Goal: Task Accomplishment & Management: Manage account settings

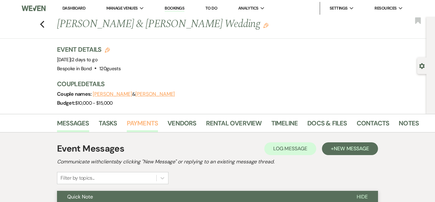
click at [146, 120] on link "Payments" at bounding box center [143, 125] width 32 height 14
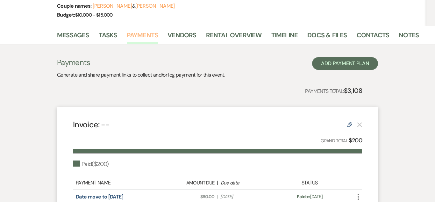
scroll to position [86, 0]
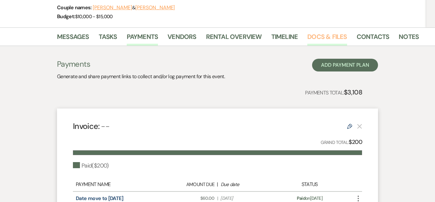
click at [338, 33] on link "Docs & Files" at bounding box center [326, 39] width 39 height 14
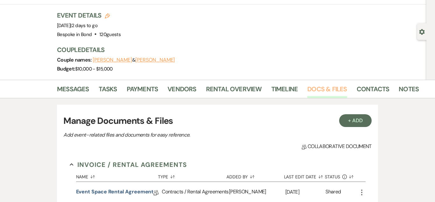
scroll to position [34, 0]
click at [80, 90] on link "Messages" at bounding box center [73, 91] width 32 height 14
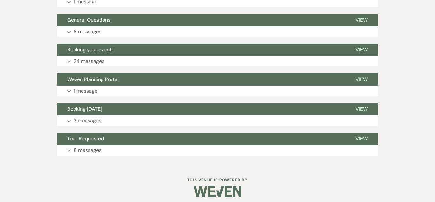
scroll to position [843, 0]
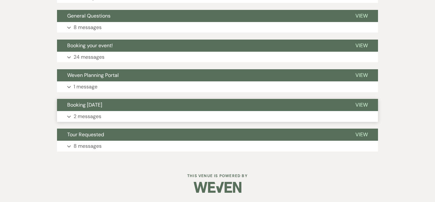
click at [93, 116] on p "2 messages" at bounding box center [88, 116] width 28 height 8
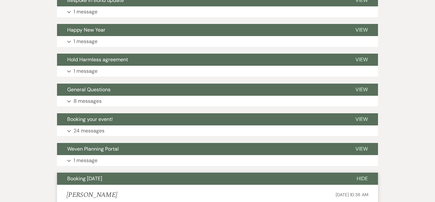
scroll to position [767, 0]
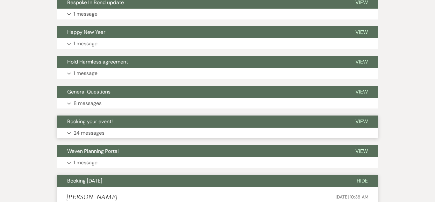
click at [93, 132] on p "24 messages" at bounding box center [89, 133] width 31 height 8
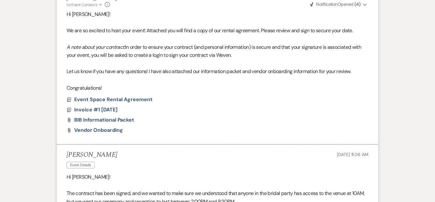
scroll to position [910, 0]
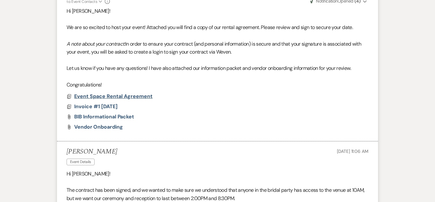
click at [135, 95] on span "Event Space Rental Agreement" at bounding box center [113, 96] width 78 height 7
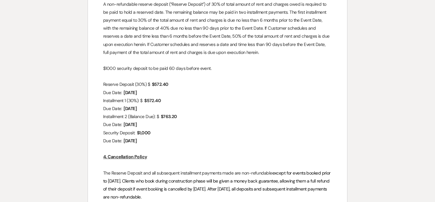
scroll to position [425, 0]
